Goal: Find specific page/section: Find specific page/section

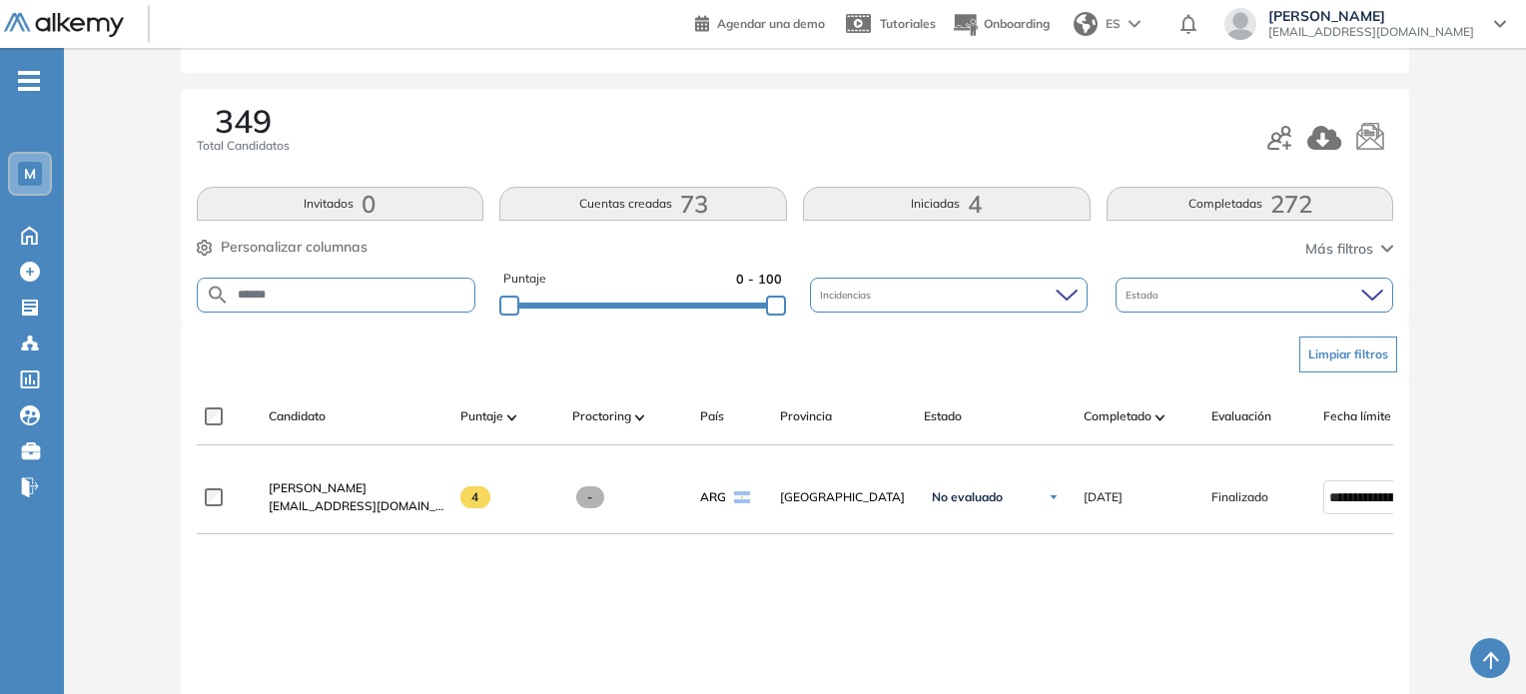
click at [315, 297] on input "******" at bounding box center [353, 295] width 246 height 15
drag, startPoint x: 315, startPoint y: 297, endPoint x: 178, endPoint y: 304, distance: 137.0
click at [178, 304] on div "Evaluación : Self Assessment Abierta Ver evaluación Cerrar evaluación Dashboard…" at bounding box center [795, 407] width 1446 height 1038
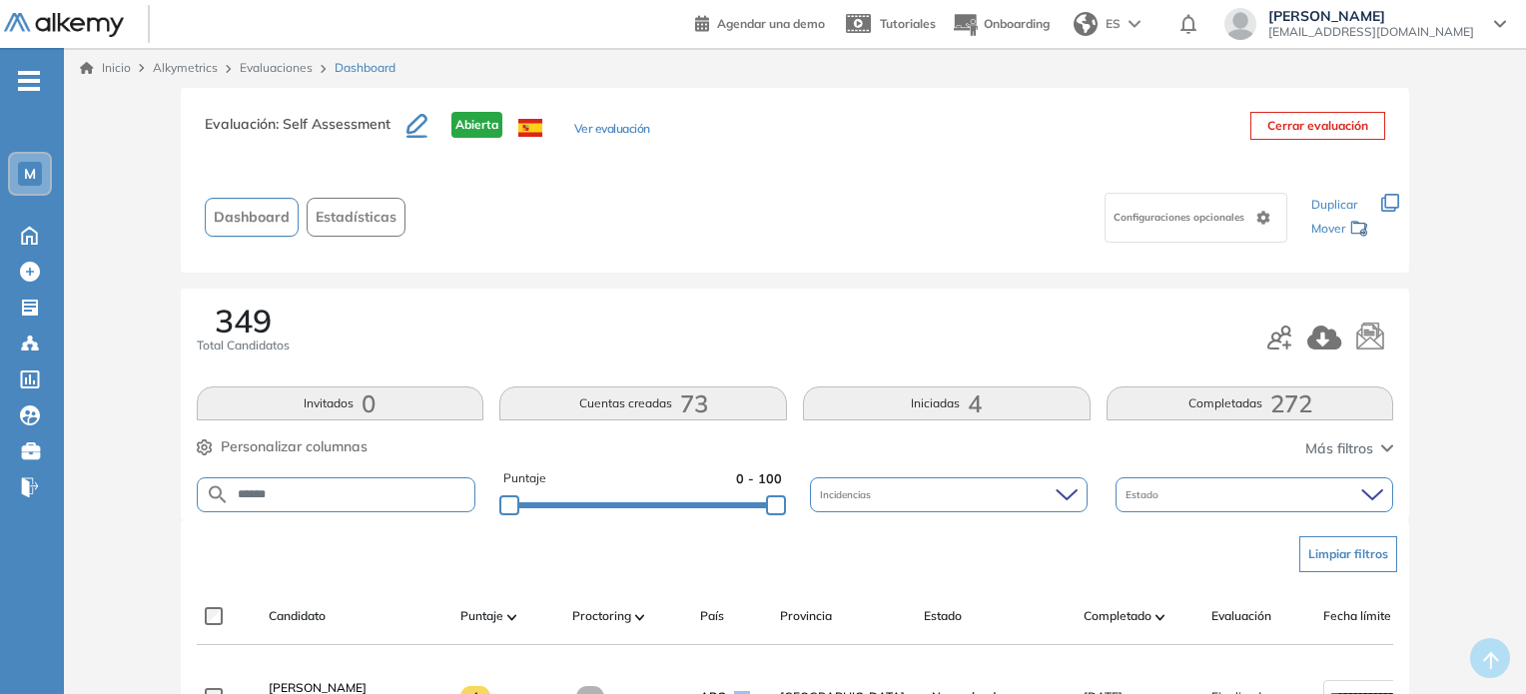
click at [641, 127] on button "Ver evaluación" at bounding box center [612, 130] width 76 height 21
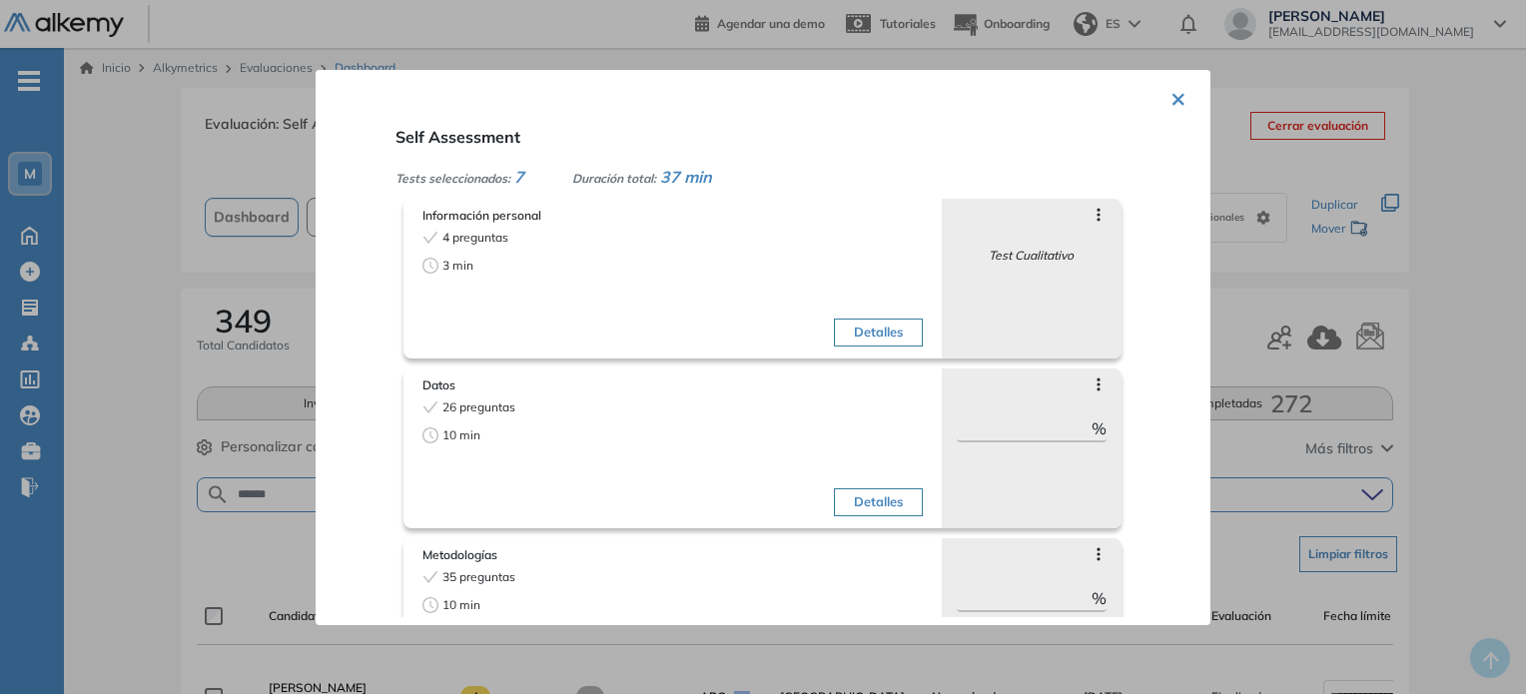
click at [1184, 96] on div "× Self Assessment Tests seleccionados: 7 Duración total: 37 min Información per…" at bounding box center [763, 347] width 895 height 555
click at [1178, 104] on button "×" at bounding box center [1179, 97] width 16 height 39
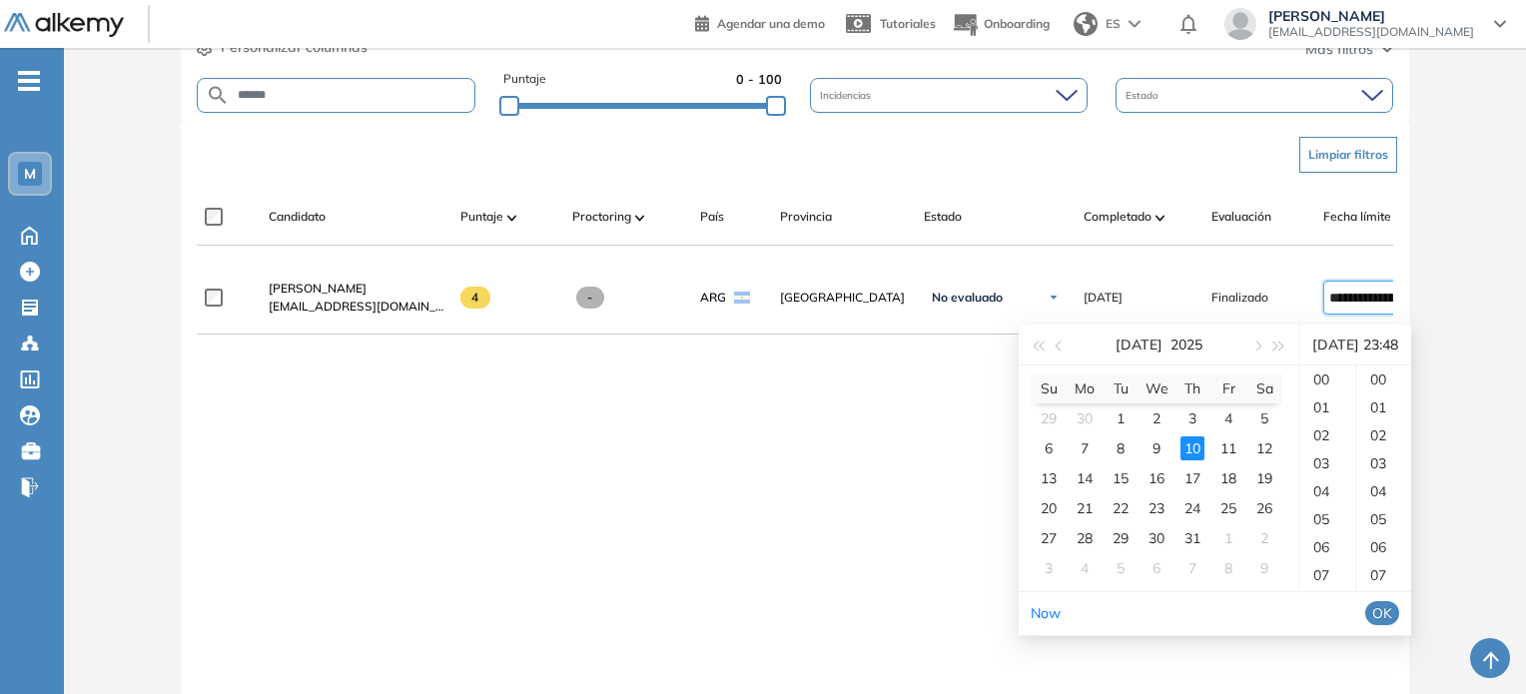
scroll to position [1342, 0]
drag, startPoint x: 1398, startPoint y: 303, endPoint x: 1474, endPoint y: 295, distance: 76.3
click at [1474, 295] on div "Evaluación : Self Assessment Abierta Ver evaluación Cerrar evaluación Dashboard…" at bounding box center [795, 207] width 1446 height 1038
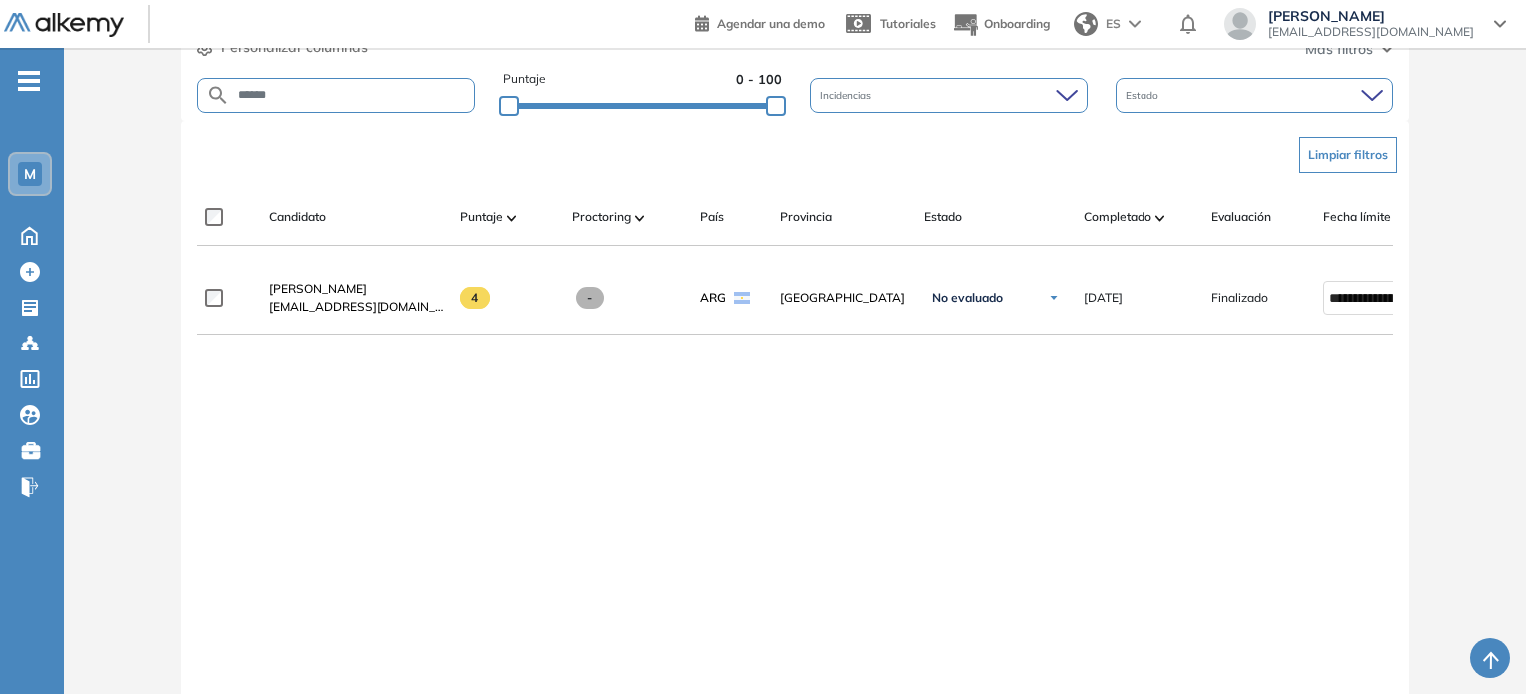
scroll to position [0, 0]
click at [1446, 293] on div "Evaluación : Self Assessment Abierta Ver evaluación Cerrar evaluación Dashboard…" at bounding box center [795, 207] width 1446 height 1038
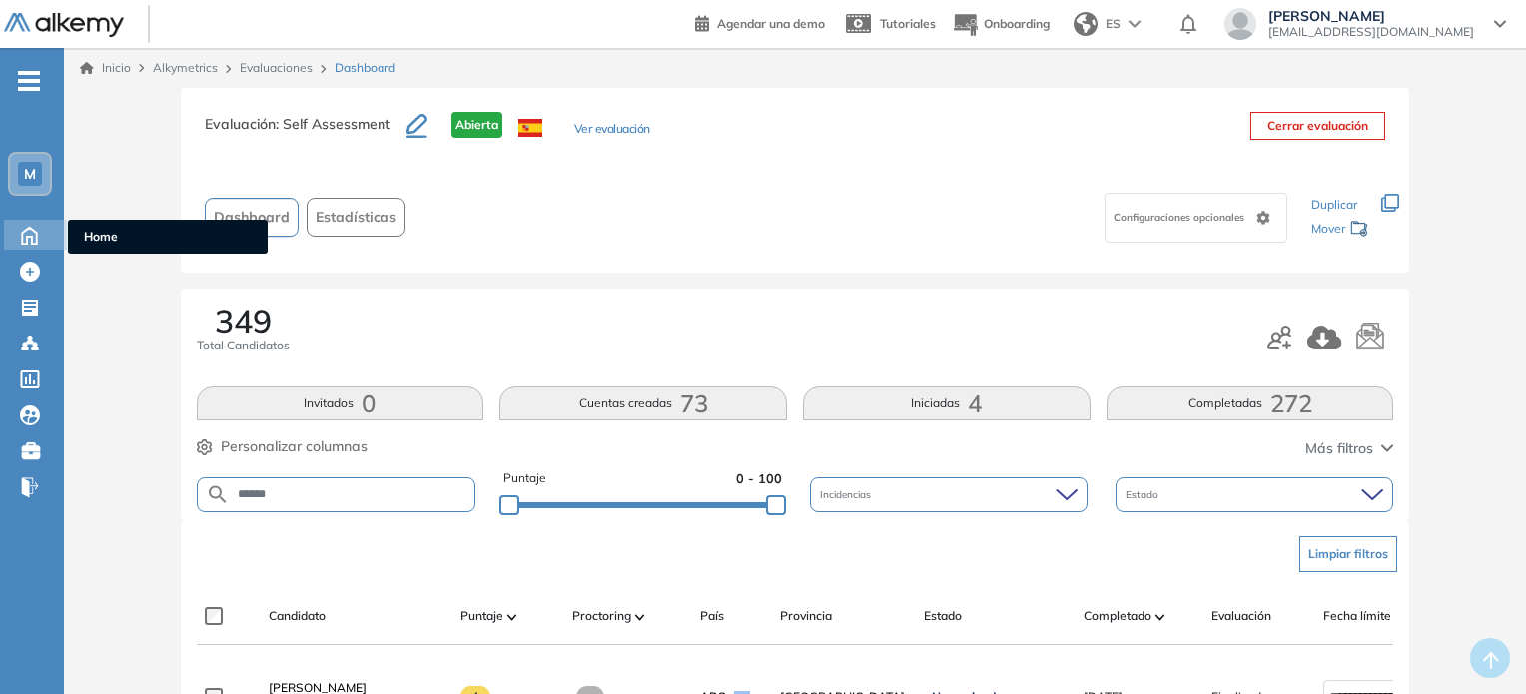
click at [37, 232] on icon at bounding box center [29, 235] width 15 height 17
